Goal: Find specific page/section: Find specific page/section

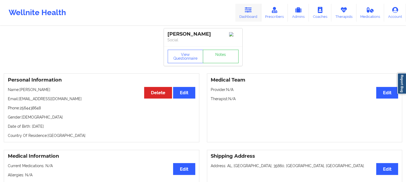
click at [250, 10] on icon at bounding box center [248, 10] width 7 height 6
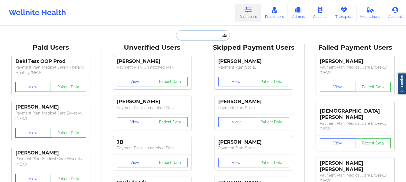
click at [205, 35] on input "text" at bounding box center [203, 35] width 54 height 10
paste input "[PERSON_NAME]"
type input "[PERSON_NAME]"
paste input "[EMAIL_ADDRESS][DOMAIN_NAME]"
type input "[EMAIL_ADDRESS][DOMAIN_NAME]"
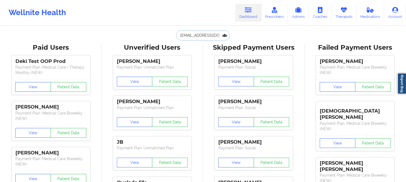
scroll to position [0, 1]
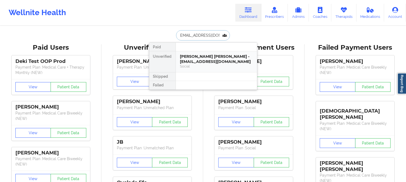
click at [206, 63] on div "[PERSON_NAME] [PERSON_NAME] - [EMAIL_ADDRESS][DOMAIN_NAME]" at bounding box center [216, 59] width 72 height 10
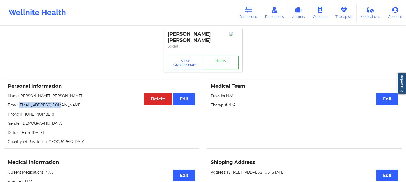
drag, startPoint x: 61, startPoint y: 100, endPoint x: 19, endPoint y: 102, distance: 41.7
click at [19, 102] on p "Email: [EMAIL_ADDRESS][DOMAIN_NAME]" at bounding box center [101, 104] width 187 height 5
copy p "[EMAIL_ADDRESS][DOMAIN_NAME]"
click at [249, 9] on icon at bounding box center [248, 10] width 7 height 6
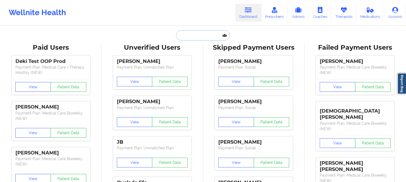
click at [209, 35] on input "text" at bounding box center [203, 35] width 54 height 10
paste input "[EMAIL_ADDRESS][PERSON_NAME][DOMAIN_NAME]"
type input "[EMAIL_ADDRESS][PERSON_NAME][DOMAIN_NAME]"
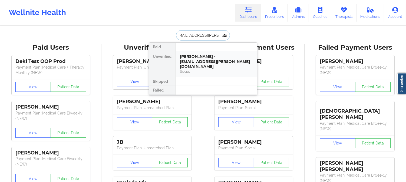
click at [208, 55] on div "[PERSON_NAME] - [EMAIL_ADDRESS][PERSON_NAME][DOMAIN_NAME]" at bounding box center [216, 61] width 72 height 15
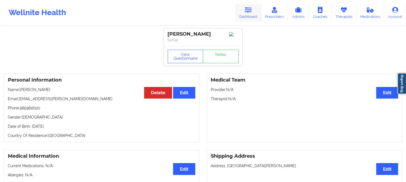
click at [249, 7] on icon at bounding box center [248, 10] width 7 height 6
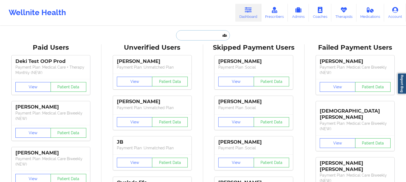
click at [197, 40] on input "text" at bounding box center [203, 35] width 54 height 10
paste input "[PERSON_NAME]"
type input "[PERSON_NAME]"
click at [149, 25] on div "Wellnite Health Dashboard Prescribers Admins Coaches Therapists Medications Acc…" at bounding box center [203, 12] width 406 height 25
